Goal: Task Accomplishment & Management: Manage account settings

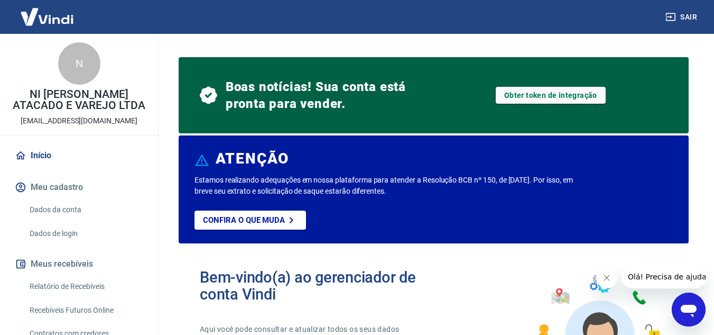
click at [61, 146] on link "Início" at bounding box center [79, 155] width 133 height 23
click at [62, 149] on link "Início" at bounding box center [79, 155] width 133 height 23
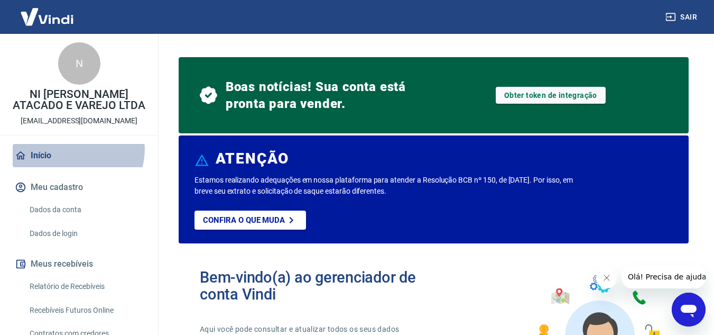
click at [77, 149] on link "Início" at bounding box center [79, 155] width 133 height 23
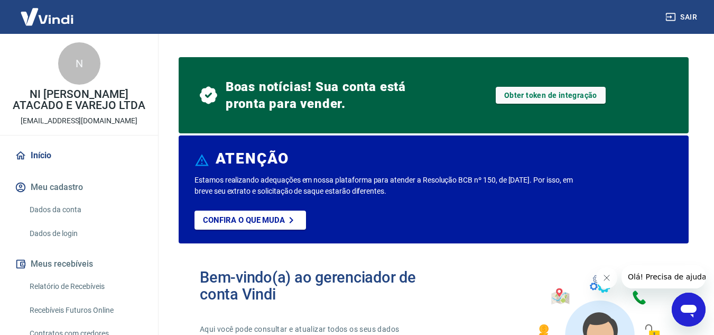
click at [81, 163] on link "Início" at bounding box center [79, 155] width 133 height 23
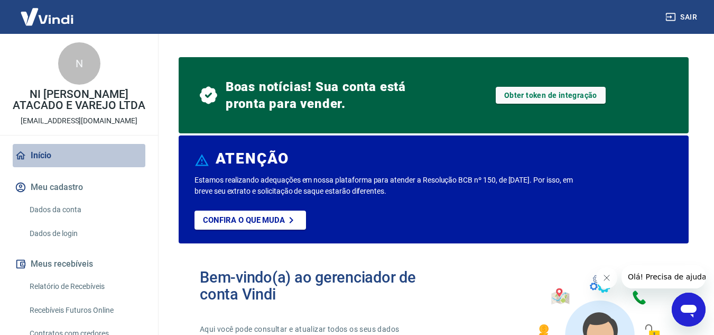
click at [81, 163] on link "Início" at bounding box center [79, 155] width 133 height 23
click at [93, 160] on link "Início" at bounding box center [79, 155] width 133 height 23
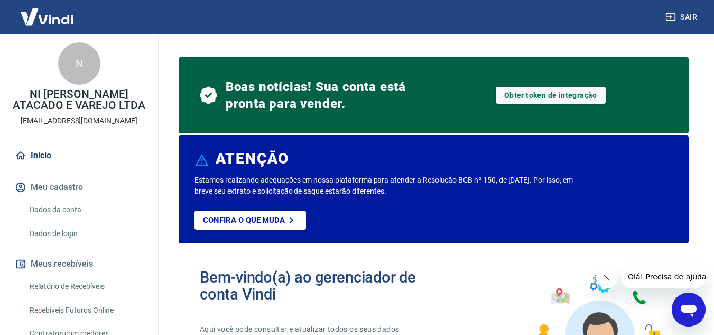
click at [70, 166] on link "Início" at bounding box center [79, 155] width 133 height 23
click at [62, 191] on button "Meu cadastro" at bounding box center [79, 187] width 133 height 23
click at [60, 229] on link "Dados de login" at bounding box center [85, 234] width 120 height 22
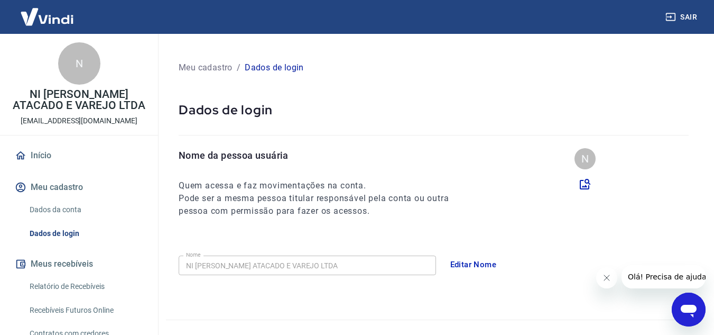
click at [67, 188] on button "Meu cadastro" at bounding box center [79, 187] width 133 height 23
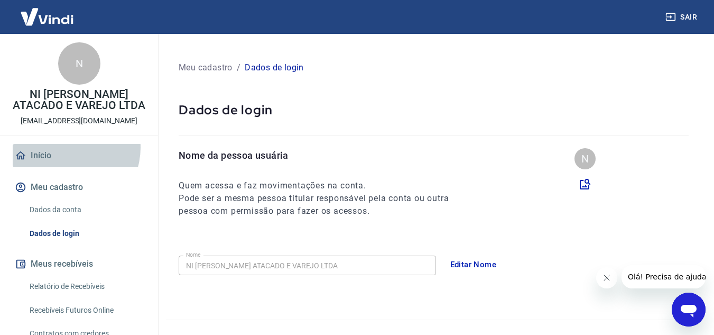
click at [68, 147] on link "Início" at bounding box center [79, 155] width 133 height 23
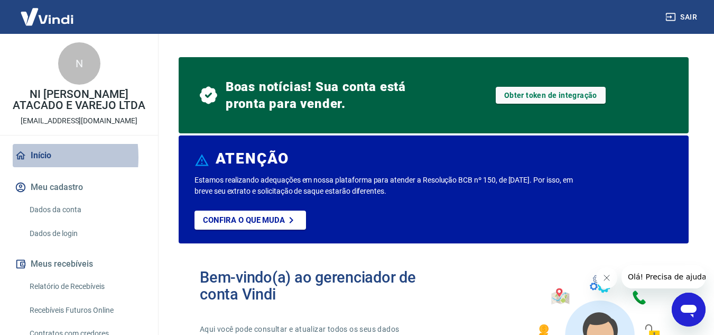
click at [14, 157] on link "Início" at bounding box center [79, 155] width 133 height 23
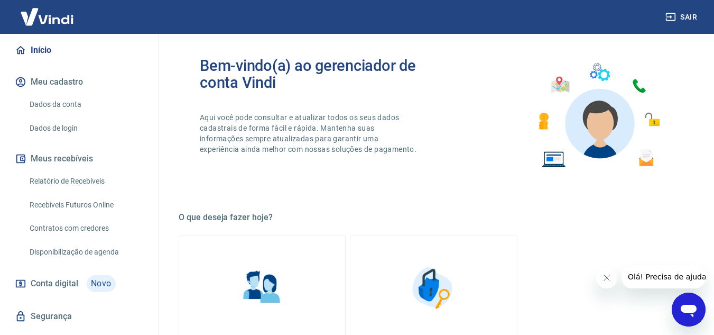
scroll to position [106, 0]
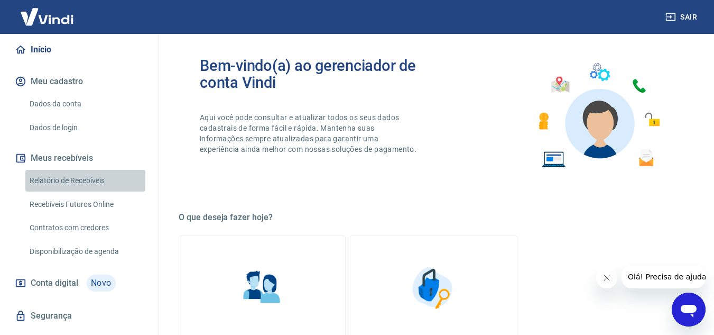
click at [96, 181] on link "Relatório de Recebíveis" at bounding box center [85, 181] width 120 height 22
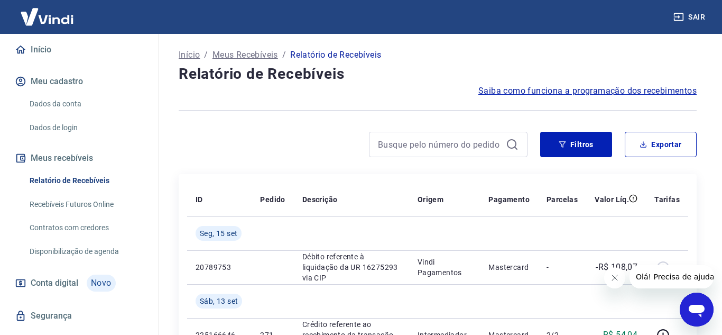
click at [119, 202] on link "Recebíveis Futuros Online" at bounding box center [85, 204] width 120 height 22
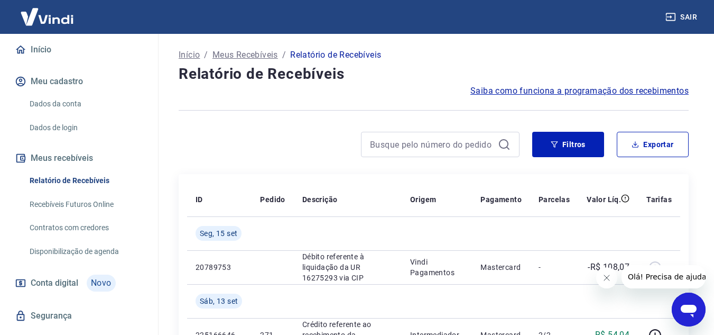
drag, startPoint x: 85, startPoint y: 176, endPoint x: 87, endPoint y: 200, distance: 23.9
click at [85, 176] on link "Relatório de Recebíveis" at bounding box center [85, 181] width 120 height 22
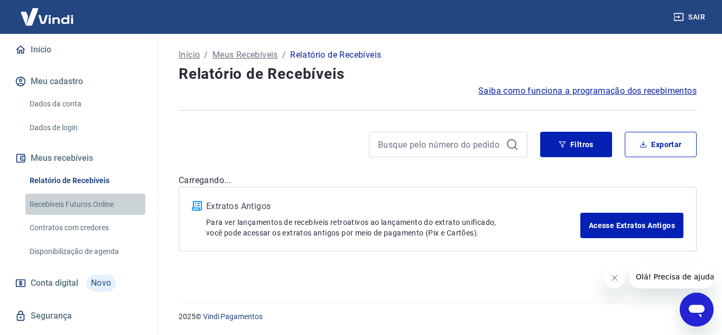
click at [86, 201] on link "Recebíveis Futuros Online" at bounding box center [85, 204] width 120 height 22
